Goal: Task Accomplishment & Management: Manage account settings

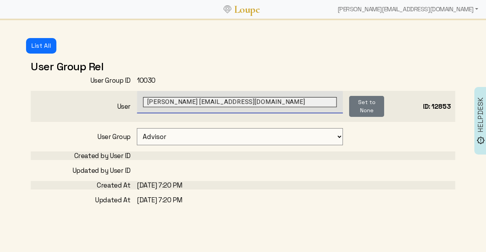
select select "35"
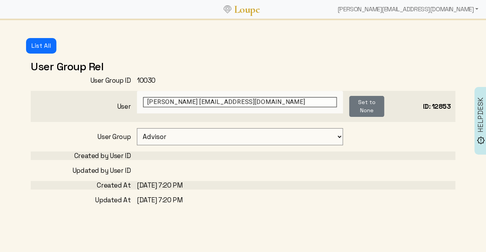
click at [118, 112] on div "User [PERSON_NAME] [EMAIL_ADDRESS][DOMAIN_NAME] Revert Set to None ID: 12853" at bounding box center [243, 106] width 424 height 31
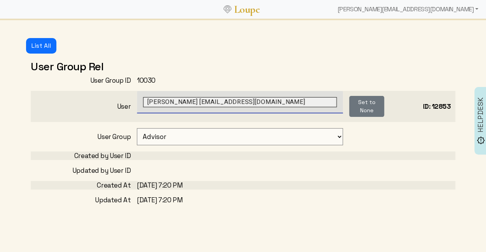
drag, startPoint x: 306, startPoint y: 103, endPoint x: 198, endPoint y: 100, distance: 108.0
click at [198, 100] on input "[PERSON_NAME] [EMAIL_ADDRESS][DOMAIN_NAME]" at bounding box center [239, 102] width 193 height 10
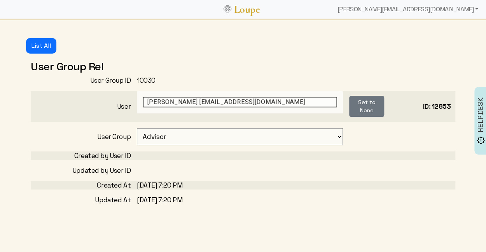
click at [100, 109] on div "User" at bounding box center [84, 106] width 106 height 9
